Goal: Task Accomplishment & Management: Use online tool/utility

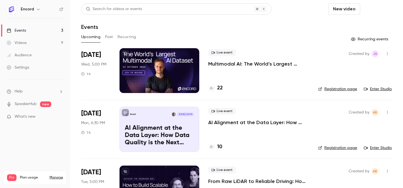
click at [374, 9] on button "Schedule" at bounding box center [376, 8] width 29 height 11
click at [362, 26] on div "One time event" at bounding box center [365, 25] width 43 height 6
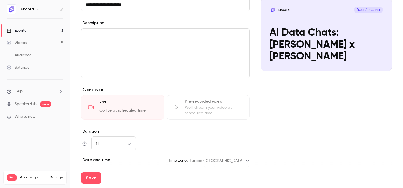
scroll to position [125, 0]
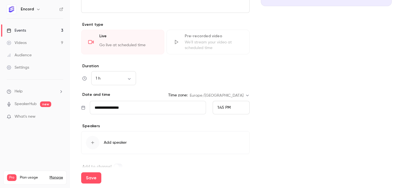
type input "**********"
click at [110, 111] on input "**********" at bounding box center [148, 107] width 116 height 13
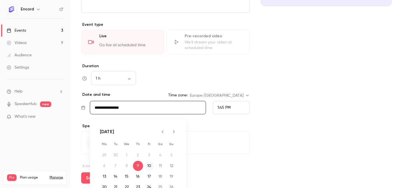
click at [149, 163] on button "10" at bounding box center [149, 166] width 10 height 10
type input "**********"
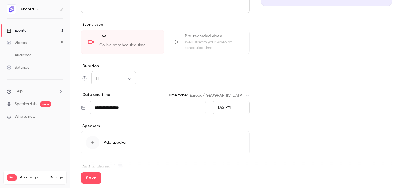
click at [231, 109] on div "1:45 PM" at bounding box center [231, 107] width 37 height 13
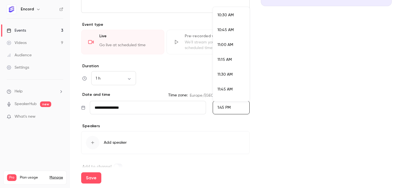
click at [230, 43] on div "11:00 AM" at bounding box center [230, 45] width 27 height 6
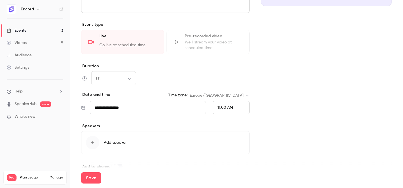
scroll to position [136, 0]
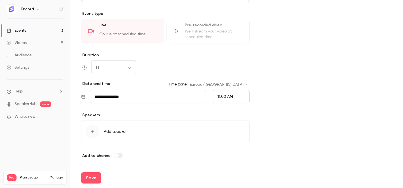
click at [96, 171] on div "Save" at bounding box center [236, 178] width 310 height 20
click at [93, 177] on button "Save" at bounding box center [91, 177] width 20 height 11
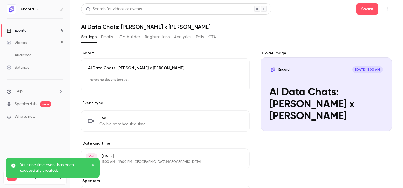
click at [387, 9] on icon "button" at bounding box center [387, 9] width 4 height 4
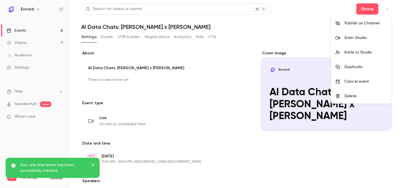
click at [371, 48] on li "Invite to Studio" at bounding box center [361, 52] width 60 height 15
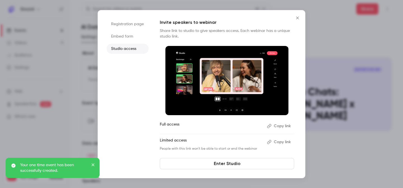
click at [289, 125] on button "Copy link" at bounding box center [279, 125] width 29 height 9
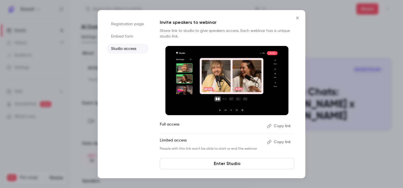
click at [298, 21] on button "Close" at bounding box center [297, 17] width 11 height 11
